Goal: Task Accomplishment & Management: Manage account settings

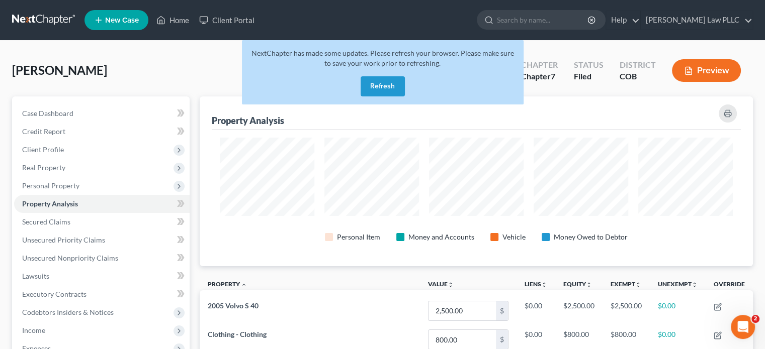
click at [379, 88] on button "Refresh" at bounding box center [383, 86] width 44 height 20
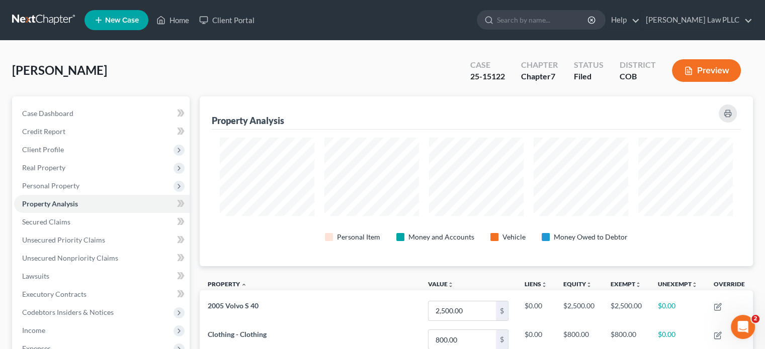
click at [320, 63] on div "McGrath, Timothy Upgraded Case 25-15122 Chapter Chapter 7 Status Filed District…" at bounding box center [382, 75] width 741 height 44
click at [712, 21] on link "Balis Law PLLC" at bounding box center [697, 20] width 112 height 18
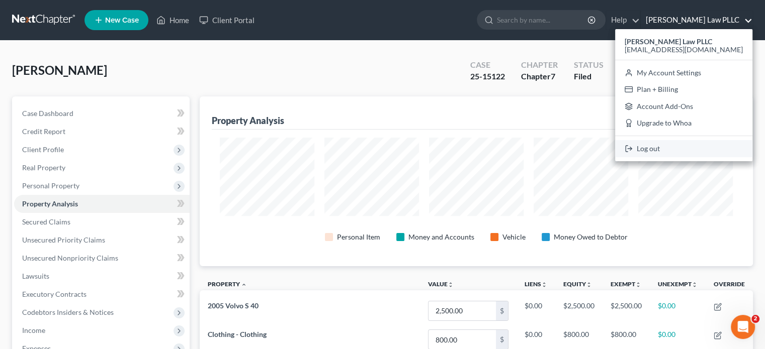
click at [688, 151] on link "Log out" at bounding box center [683, 148] width 137 height 17
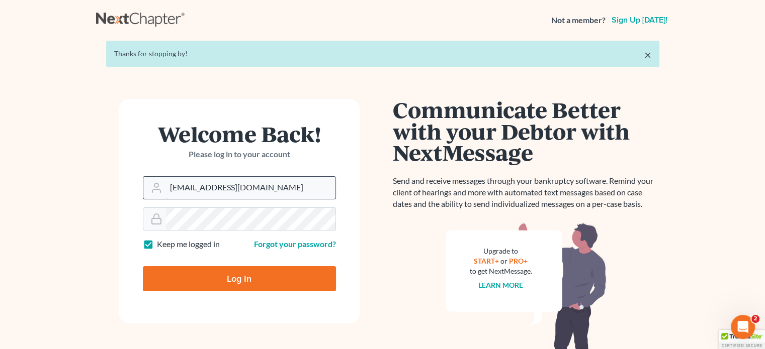
click at [259, 191] on input "[EMAIL_ADDRESS][DOMAIN_NAME]" at bounding box center [250, 188] width 169 height 22
type input "[EMAIL_ADDRESS][DOMAIN_NAME]"
click at [247, 276] on input "Log In" at bounding box center [239, 278] width 193 height 25
type input "Thinking..."
